Goal: Information Seeking & Learning: Understand process/instructions

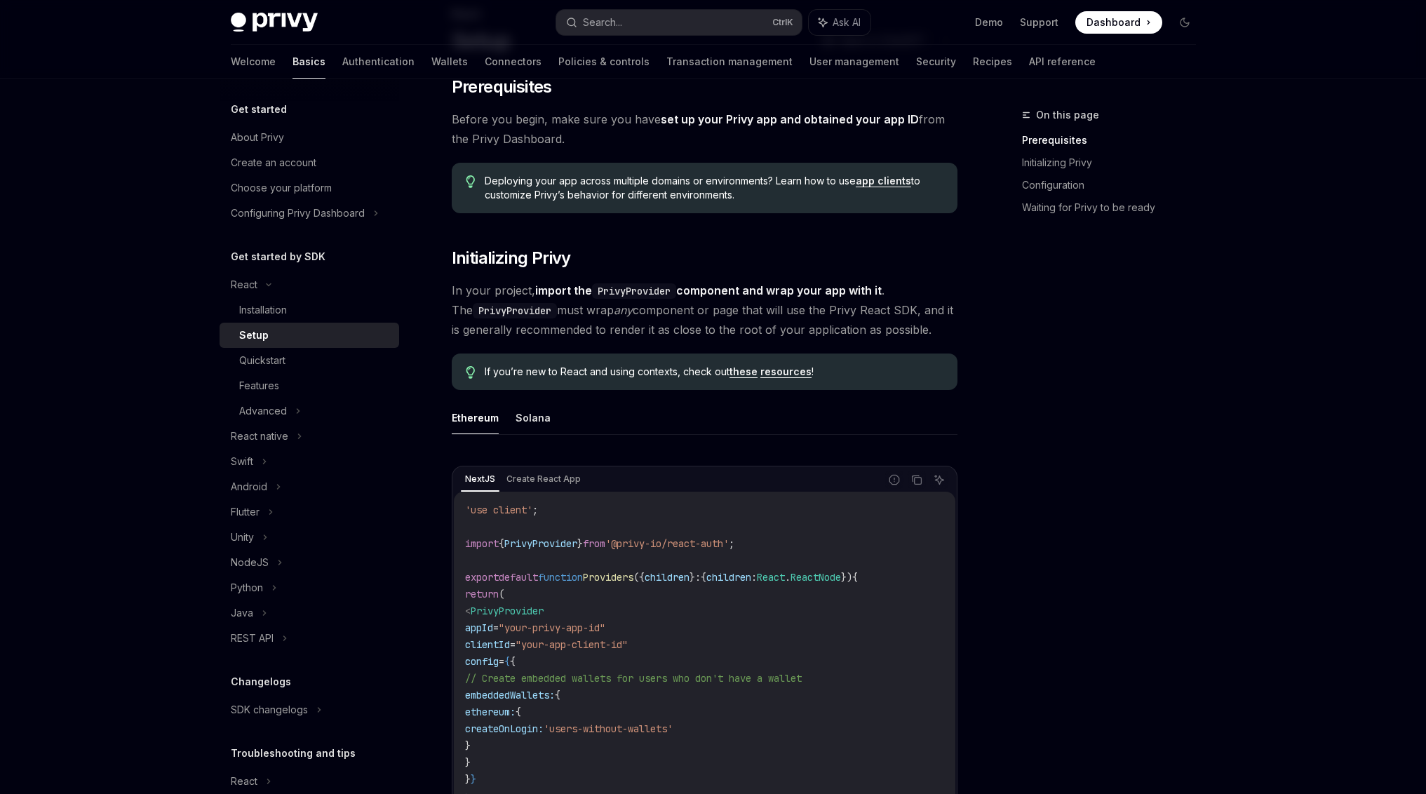
scroll to position [72, 0]
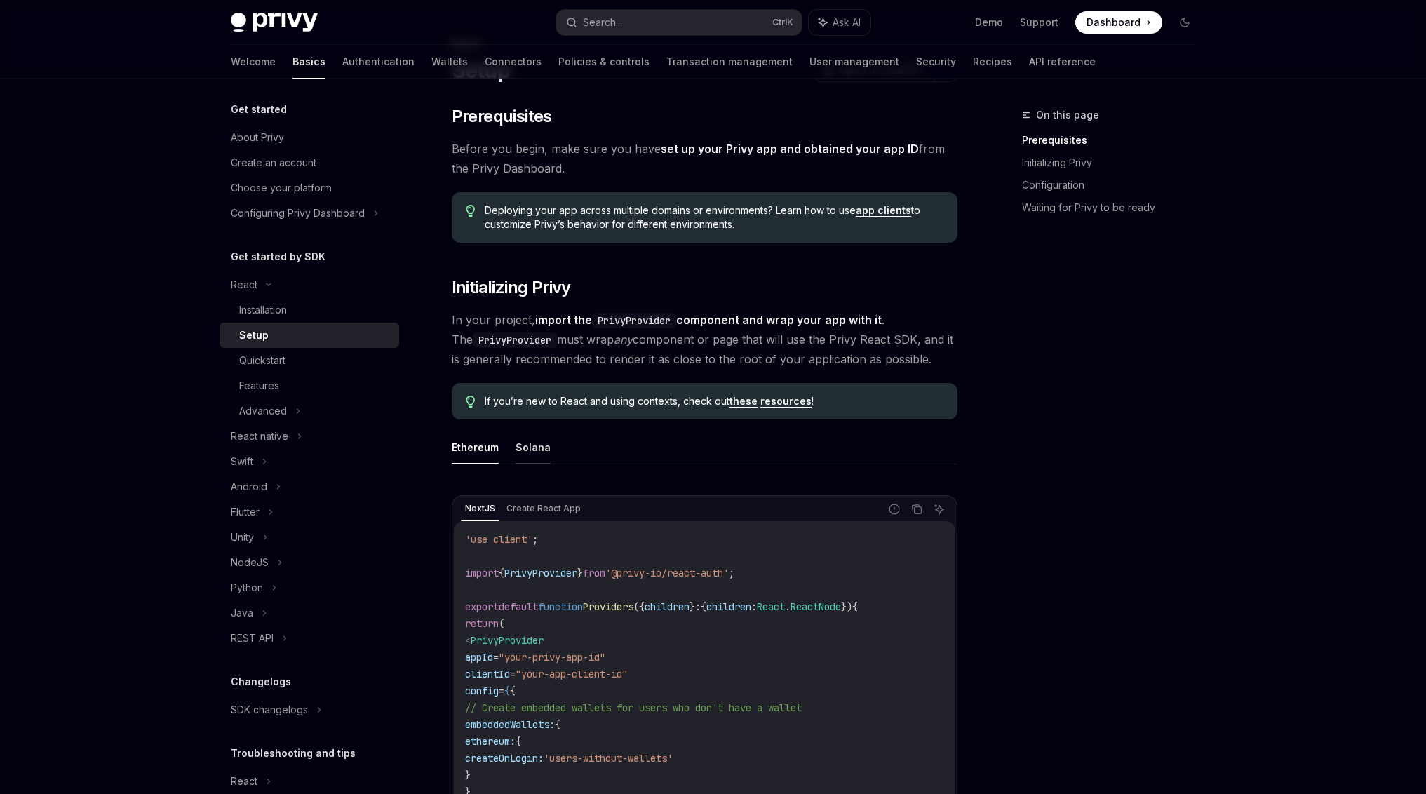
click at [525, 441] on button "Solana" at bounding box center [533, 447] width 35 height 33
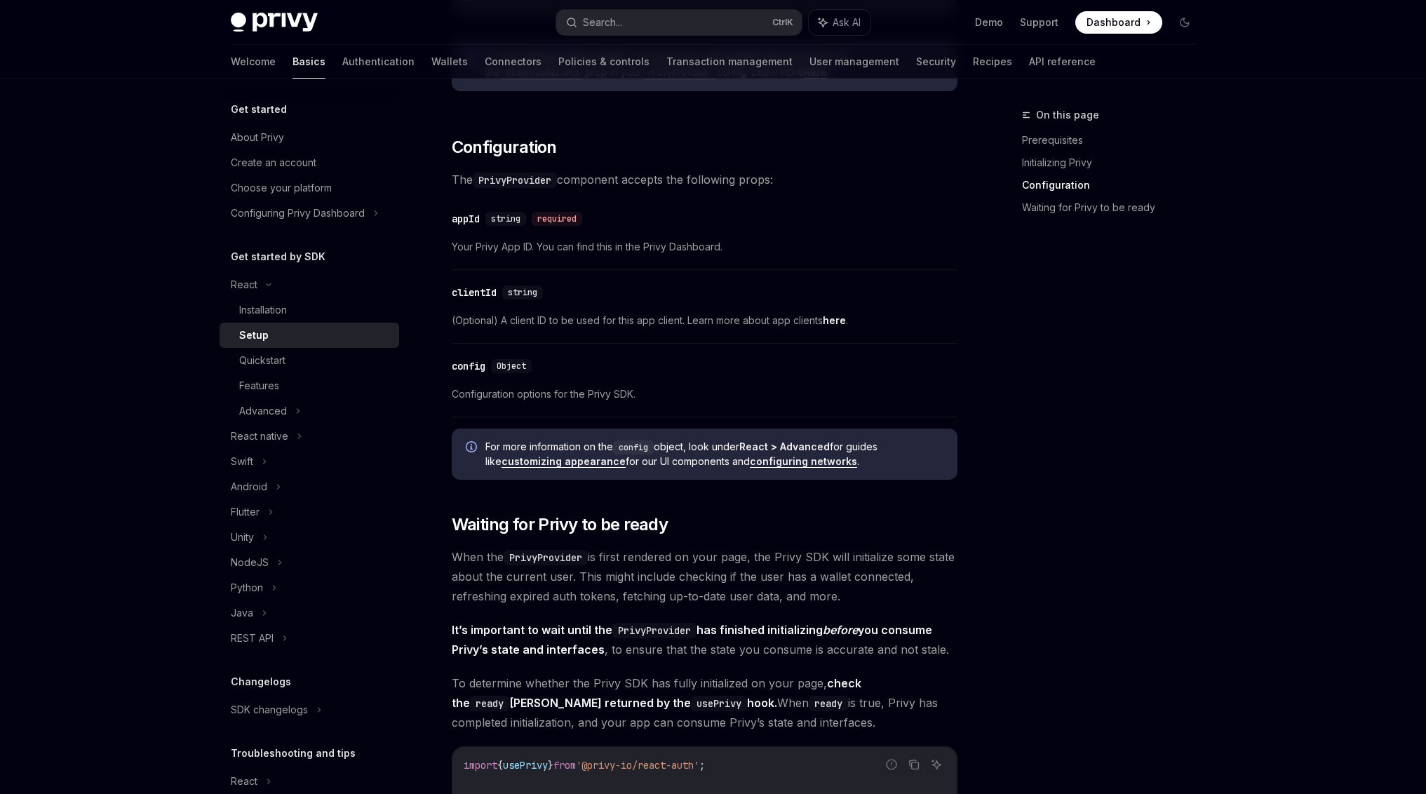
scroll to position [983, 0]
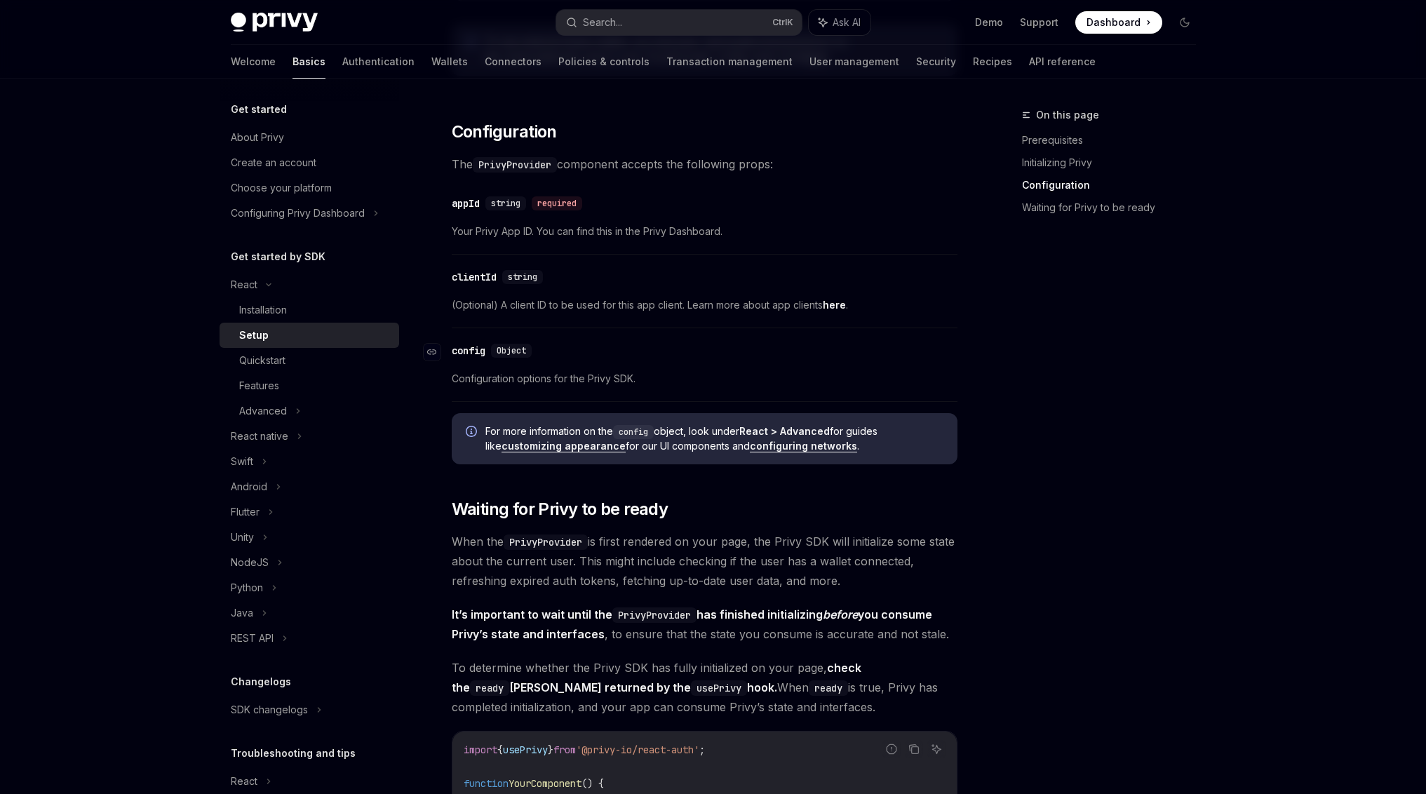
click at [474, 349] on div "config" at bounding box center [469, 351] width 34 height 14
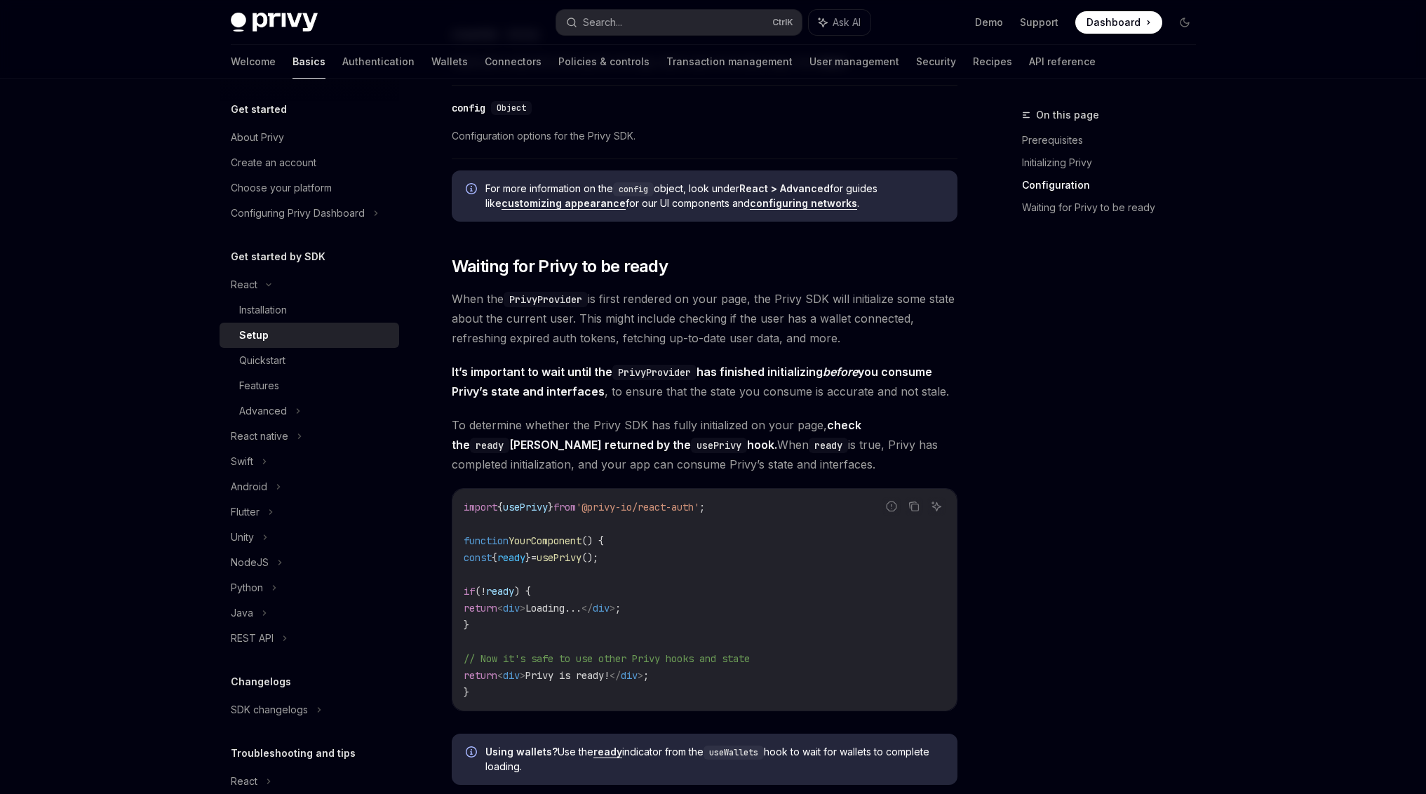
scroll to position [1233, 0]
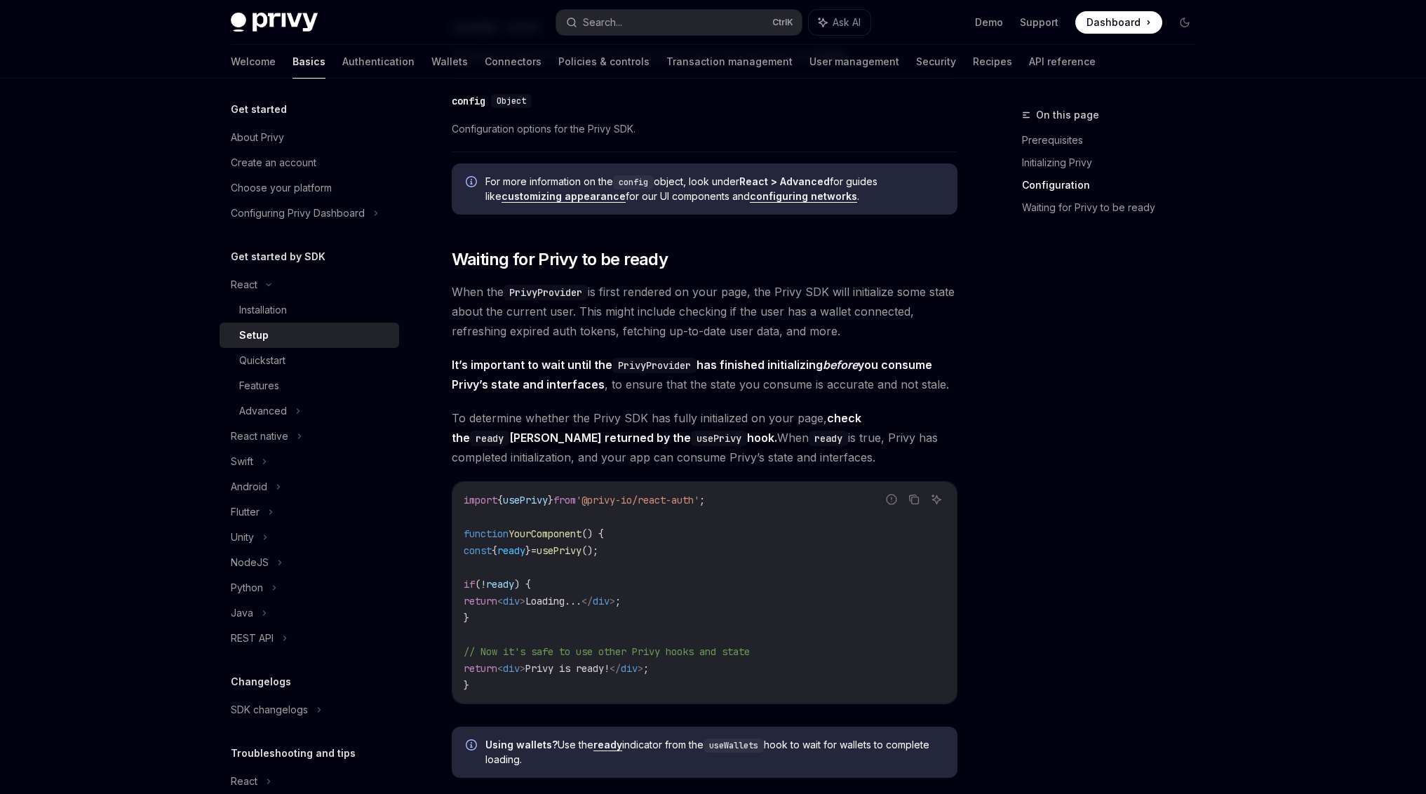
click at [791, 196] on link "configuring networks" at bounding box center [803, 196] width 107 height 13
type textarea "*"
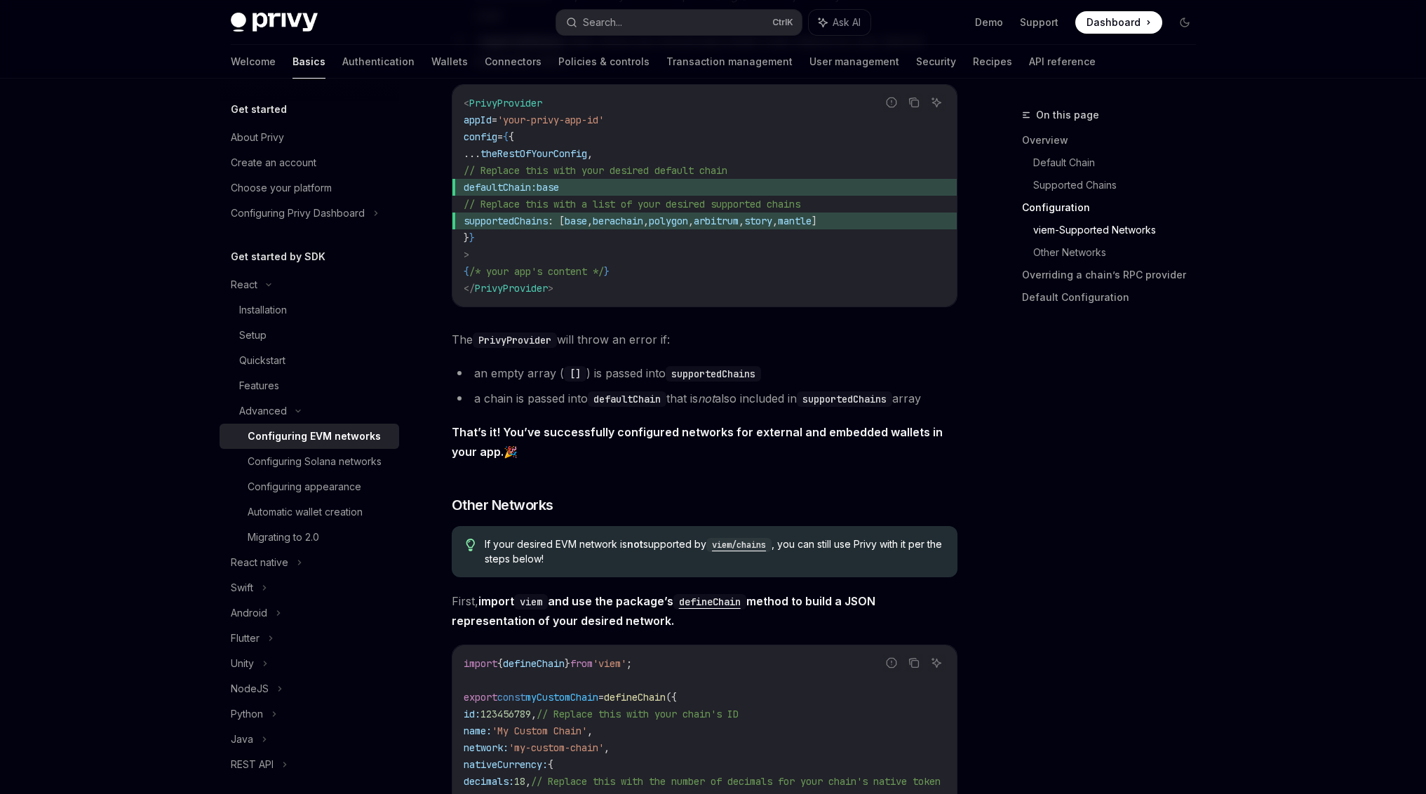
scroll to position [1894, 0]
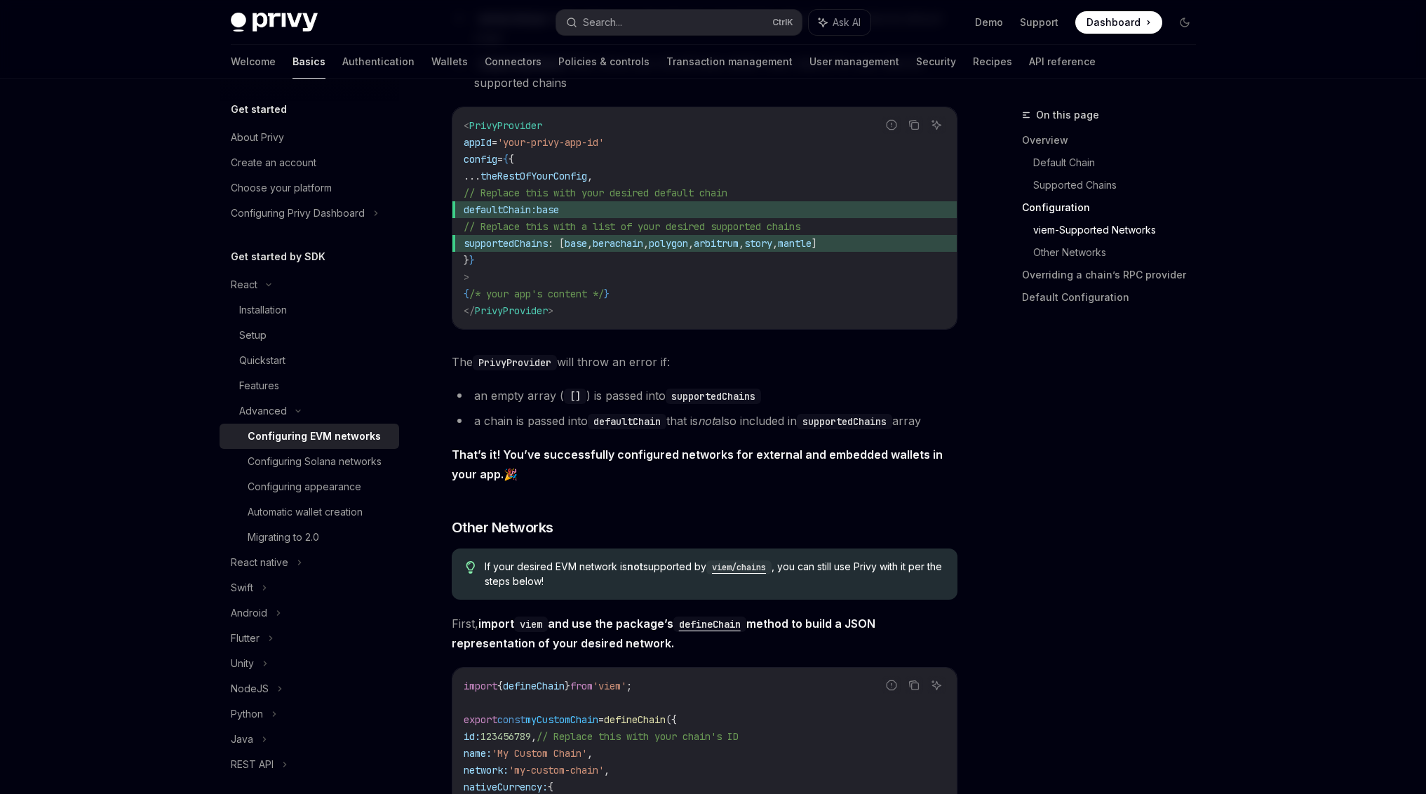
click at [544, 247] on span "supportedChains" at bounding box center [506, 243] width 84 height 13
click at [512, 216] on span "defaultChain:" at bounding box center [500, 209] width 73 height 13
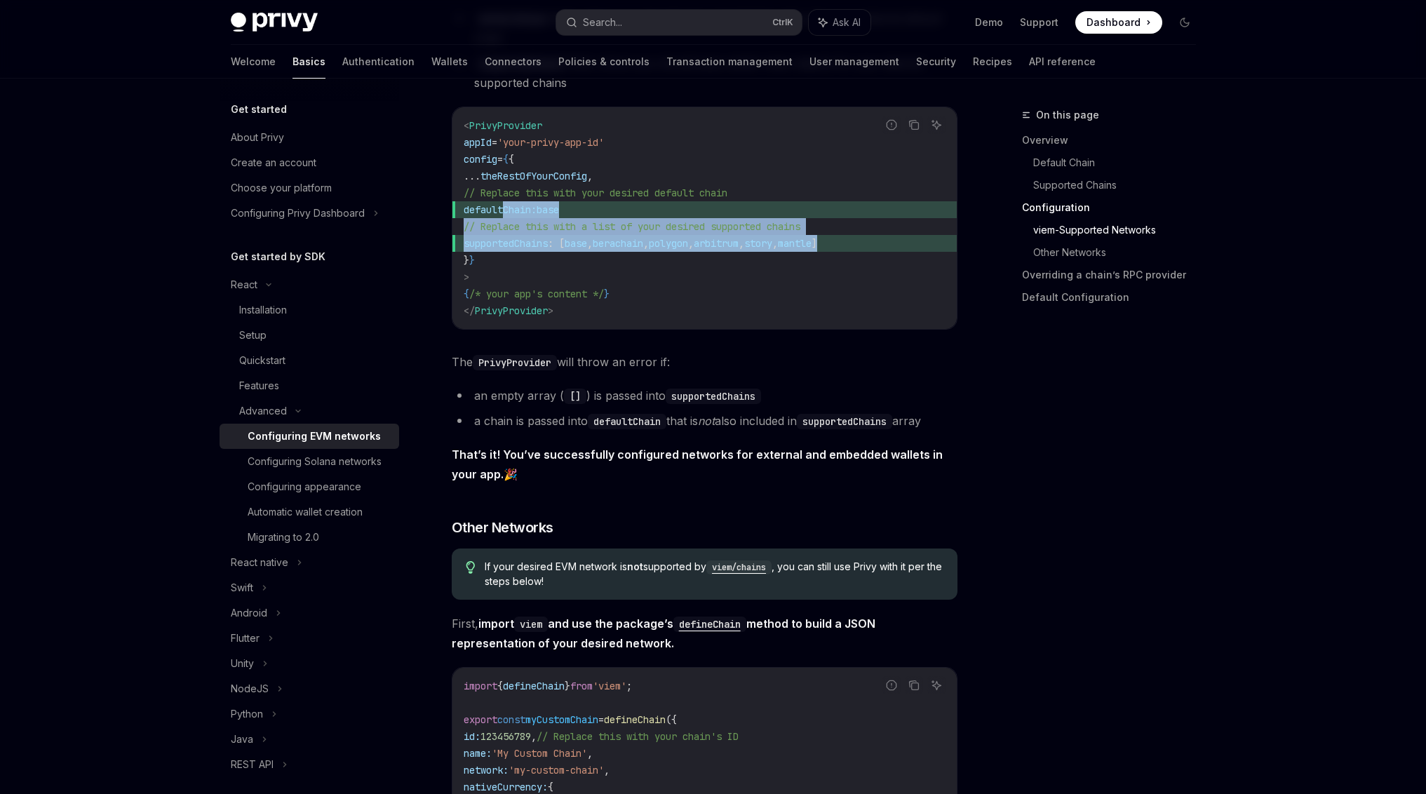
drag, startPoint x: 527, startPoint y: 215, endPoint x: 929, endPoint y: 254, distance: 403.8
click at [929, 254] on code "< PrivyProvider appId = 'your-privy-app-id' config = { { ... theRestOfYourConfi…" at bounding box center [705, 218] width 482 height 202
copy code "defaultChain: base // Replace this with a list of your desired supported chains…"
